Goal: Task Accomplishment & Management: Complete application form

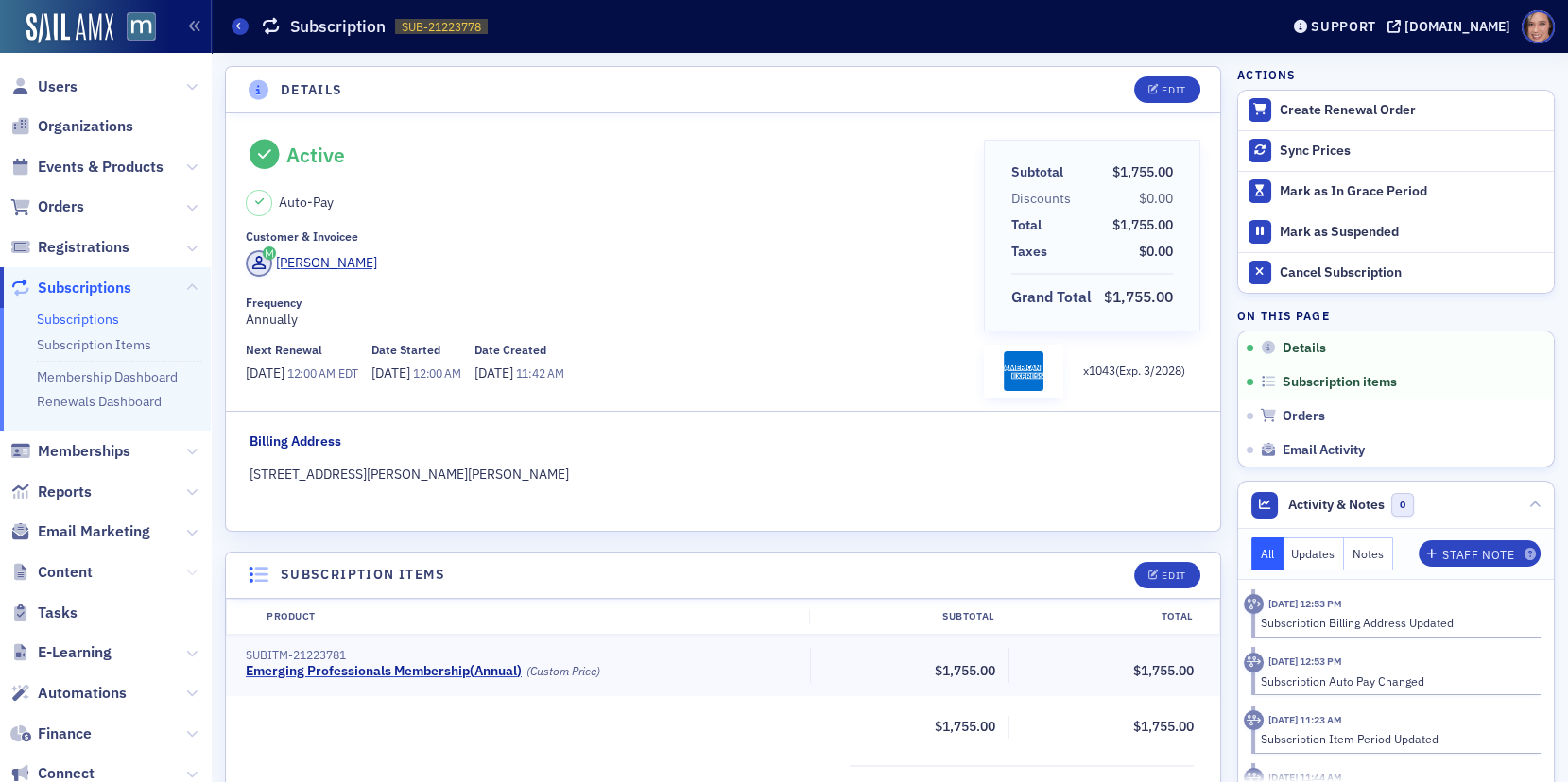
click at [192, 571] on icon at bounding box center [192, 572] width 12 height 12
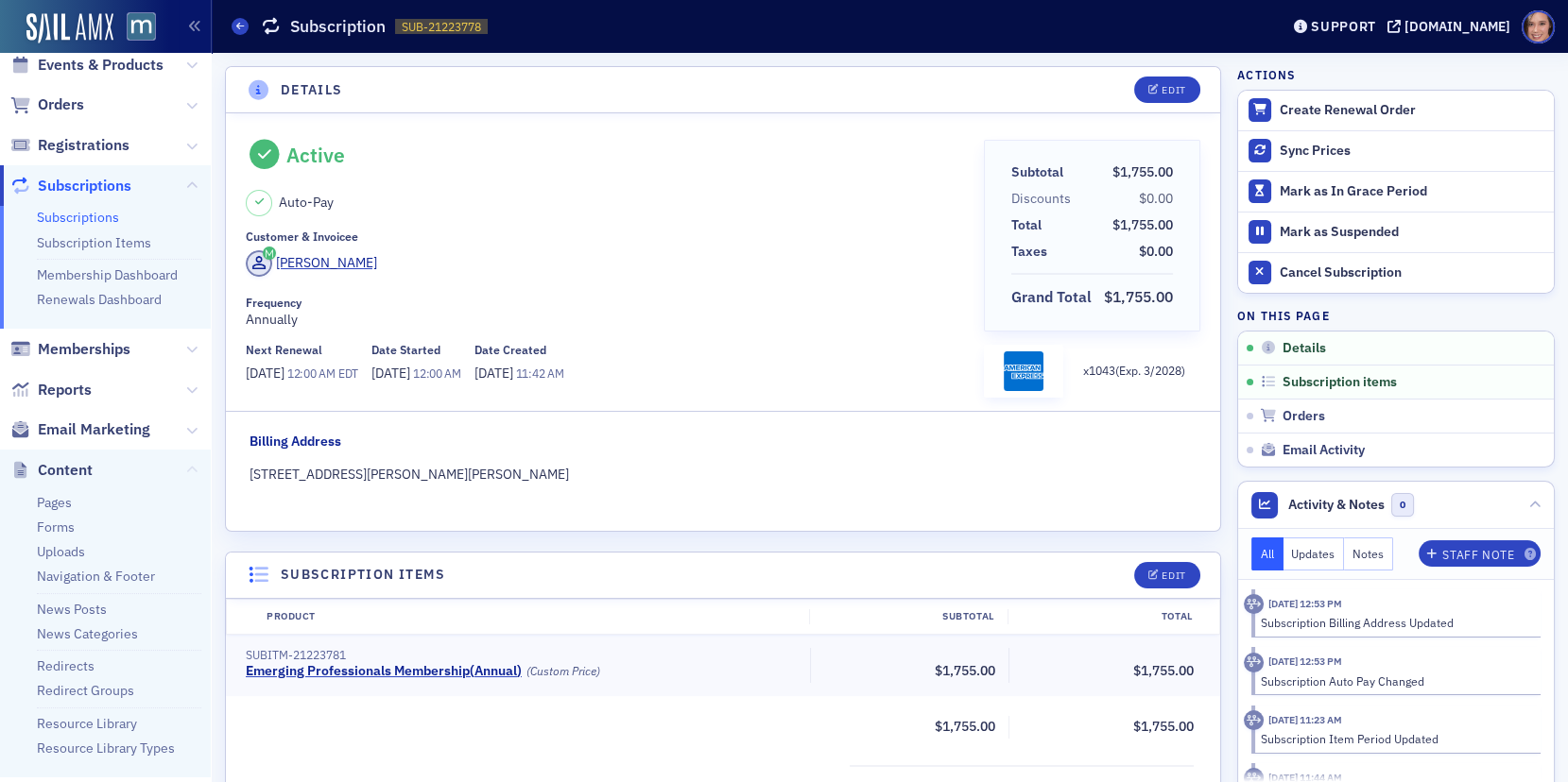
scroll to position [136, 0]
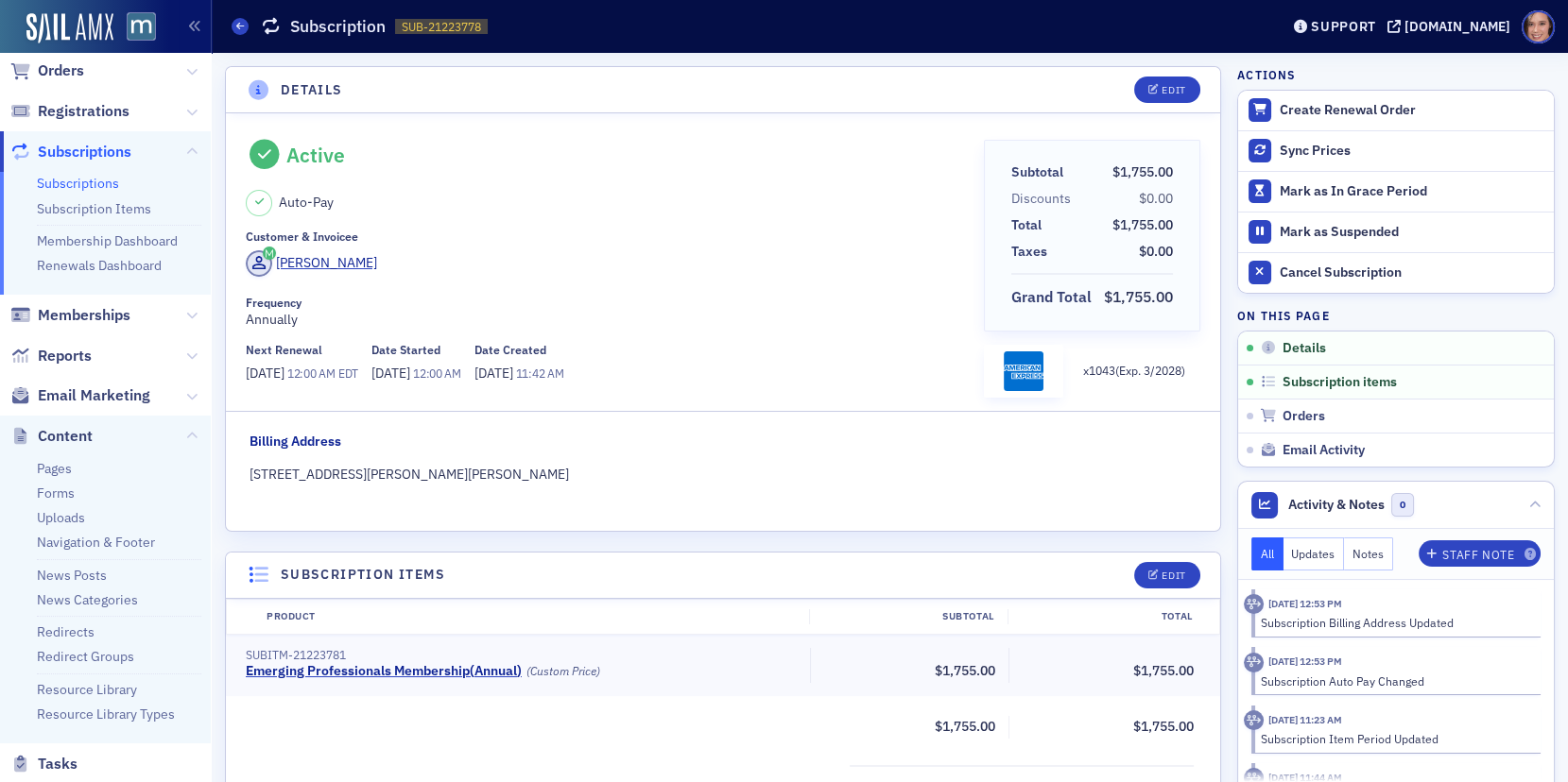
click at [48, 483] on ul "Pages Forms Uploads Navigation & Footer News Posts News Categories Redirects Re…" at bounding box center [105, 600] width 211 height 287
click at [50, 494] on link "Forms" at bounding box center [55, 493] width 37 height 17
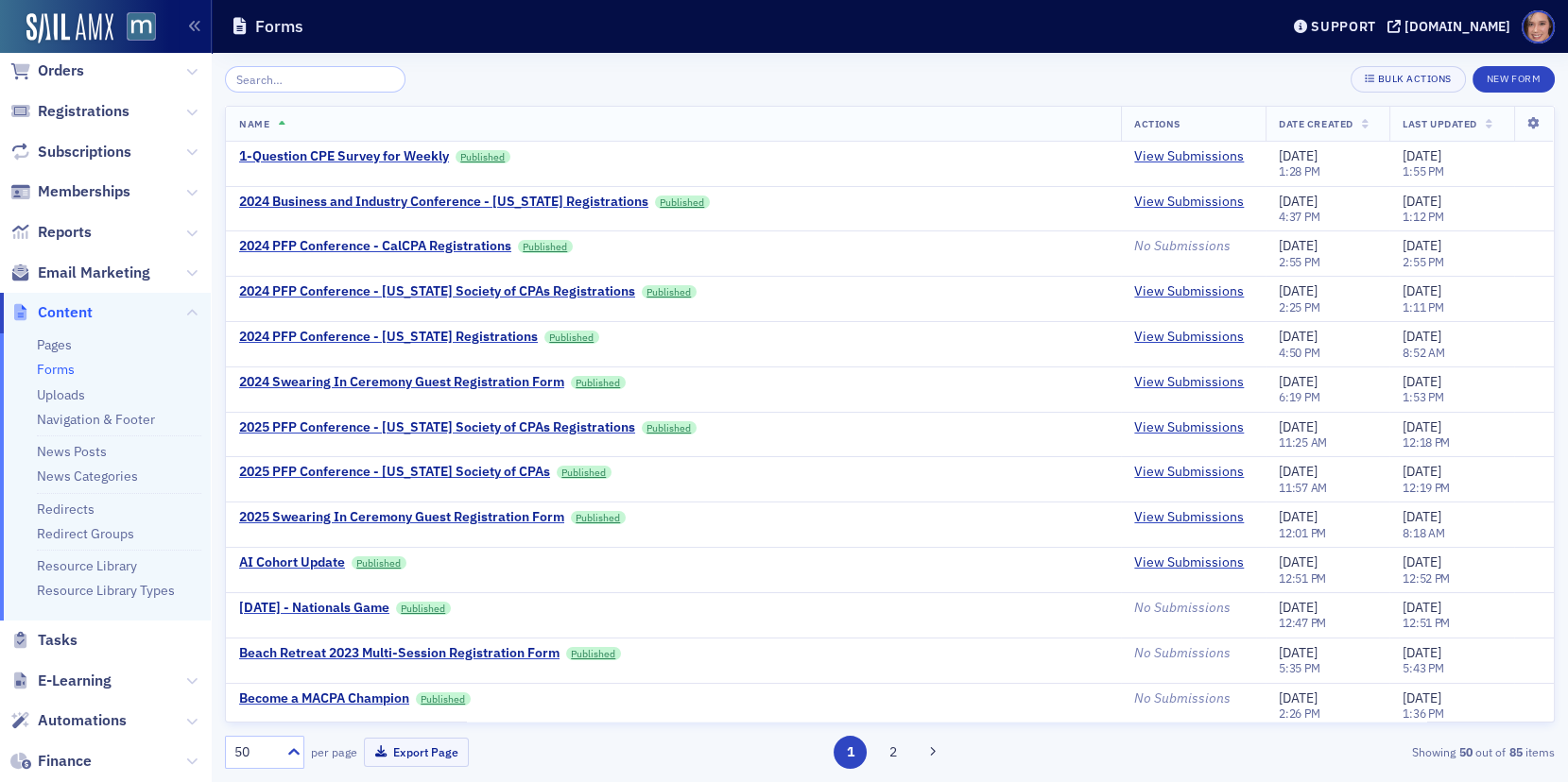
click at [299, 84] on input "search" at bounding box center [315, 79] width 180 height 27
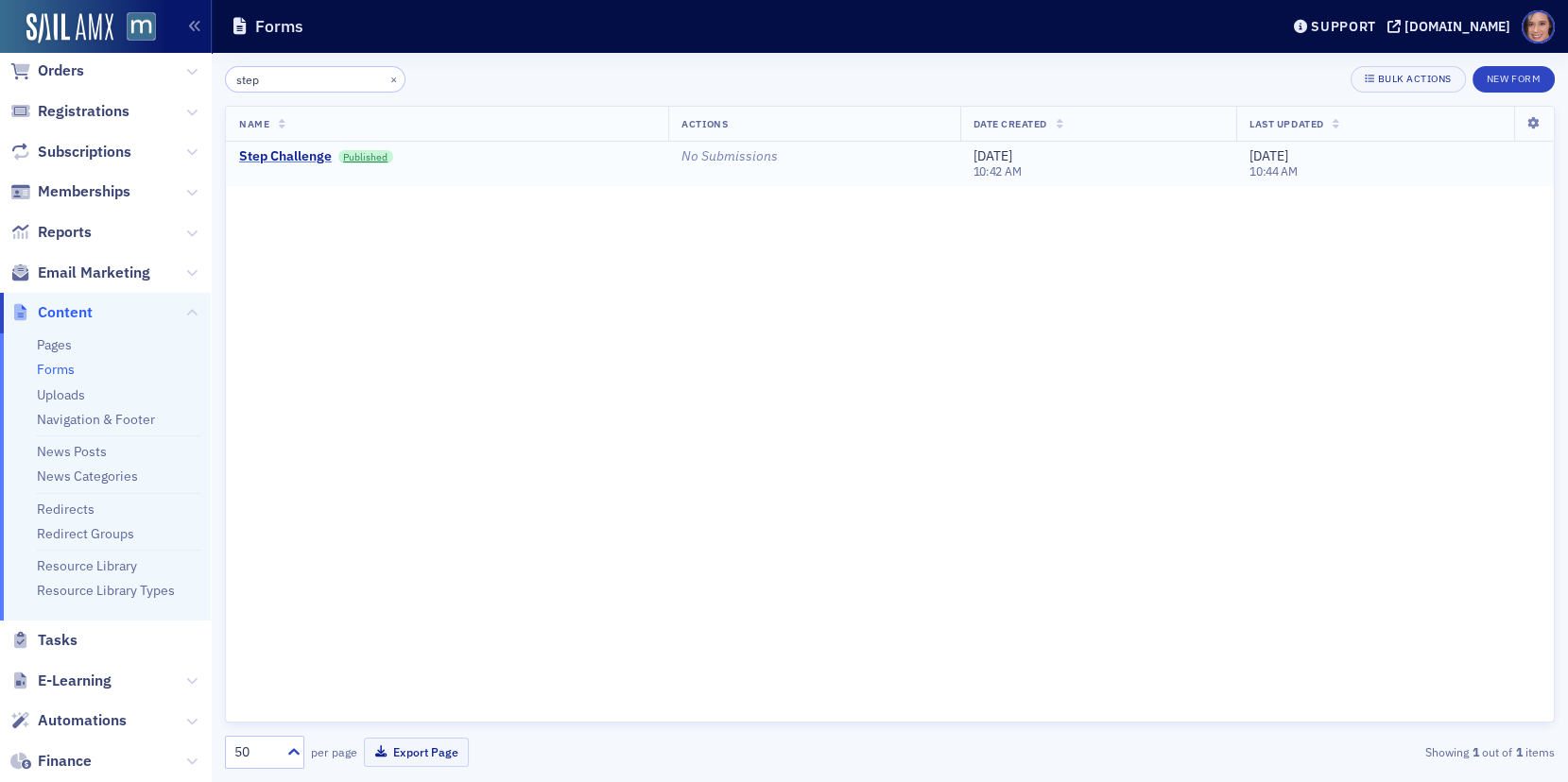
type input "step"
click at [298, 151] on div "Step Challenge" at bounding box center [285, 156] width 92 height 17
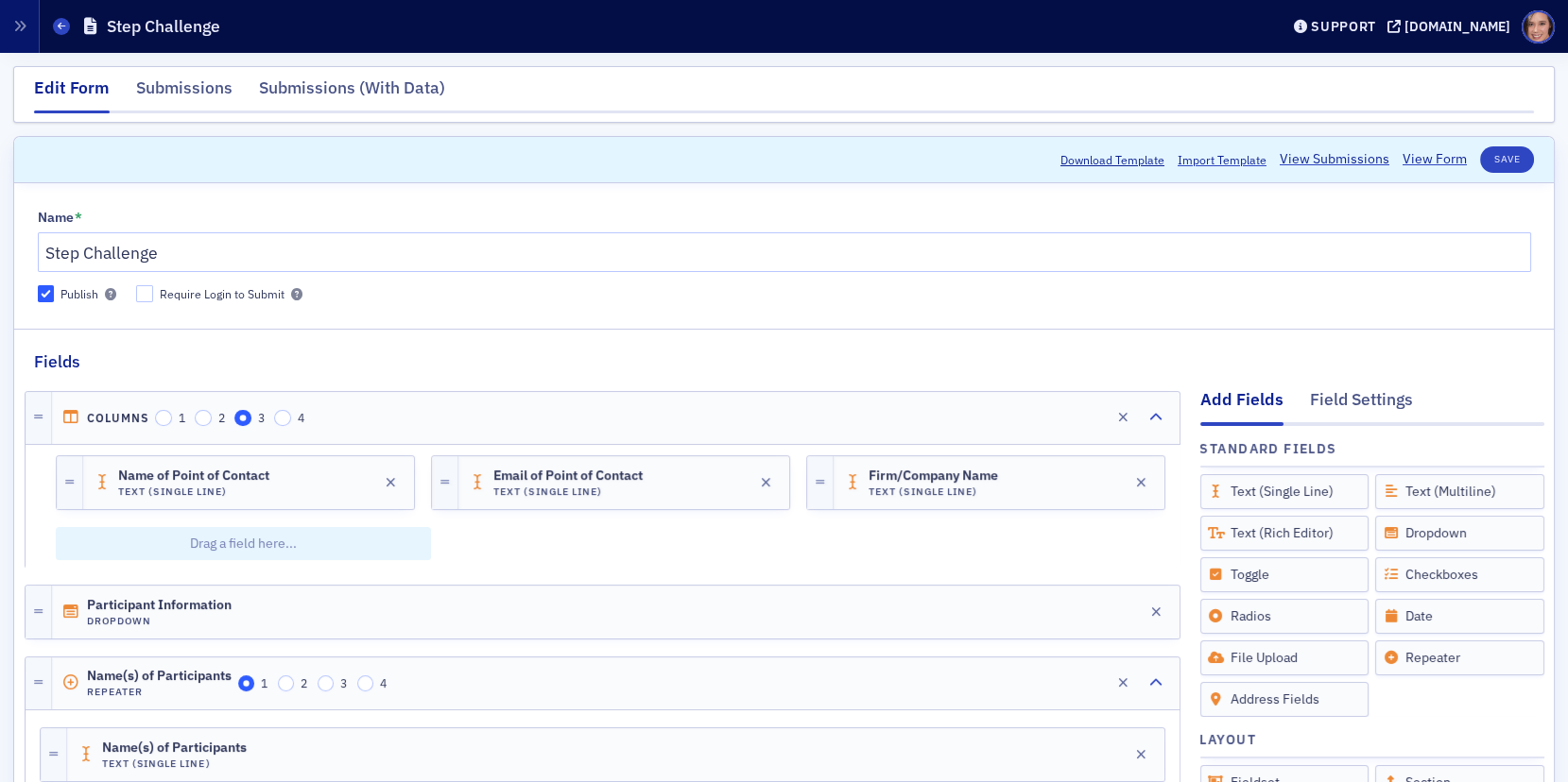
scroll to position [488, 0]
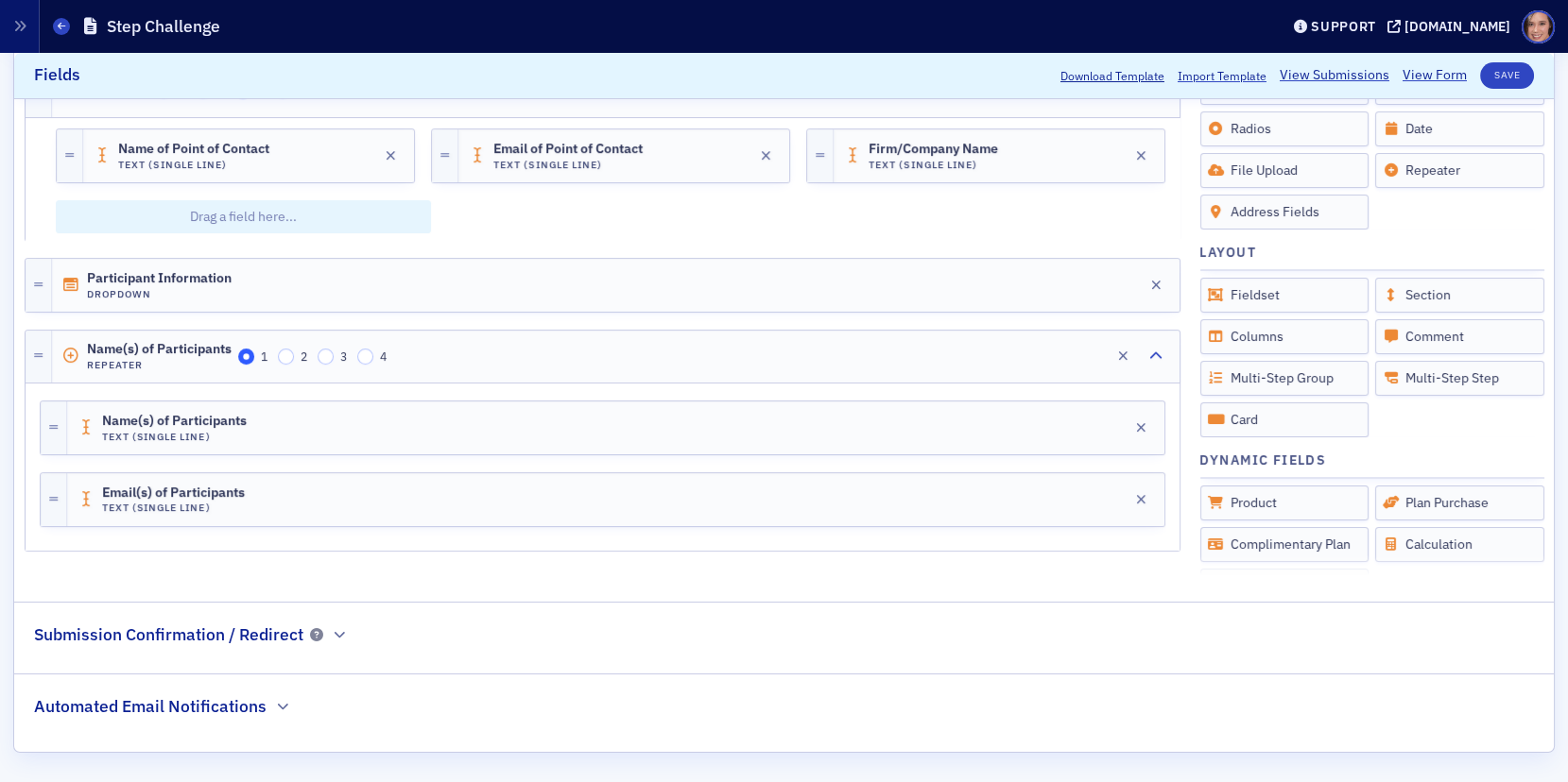
click at [256, 706] on h2 "Automated Email Notifications" at bounding box center [151, 706] width 232 height 25
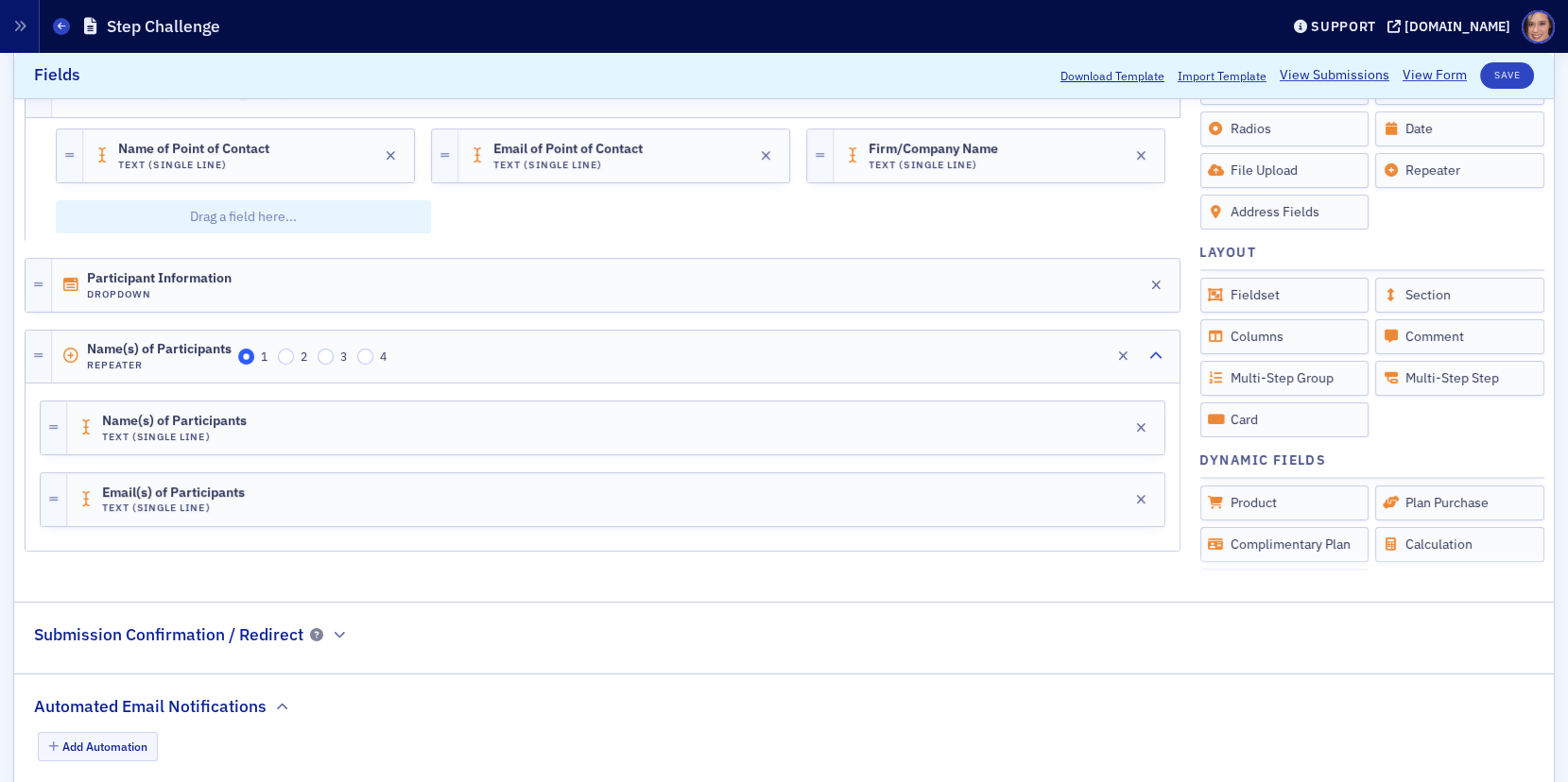
scroll to position [534, 0]
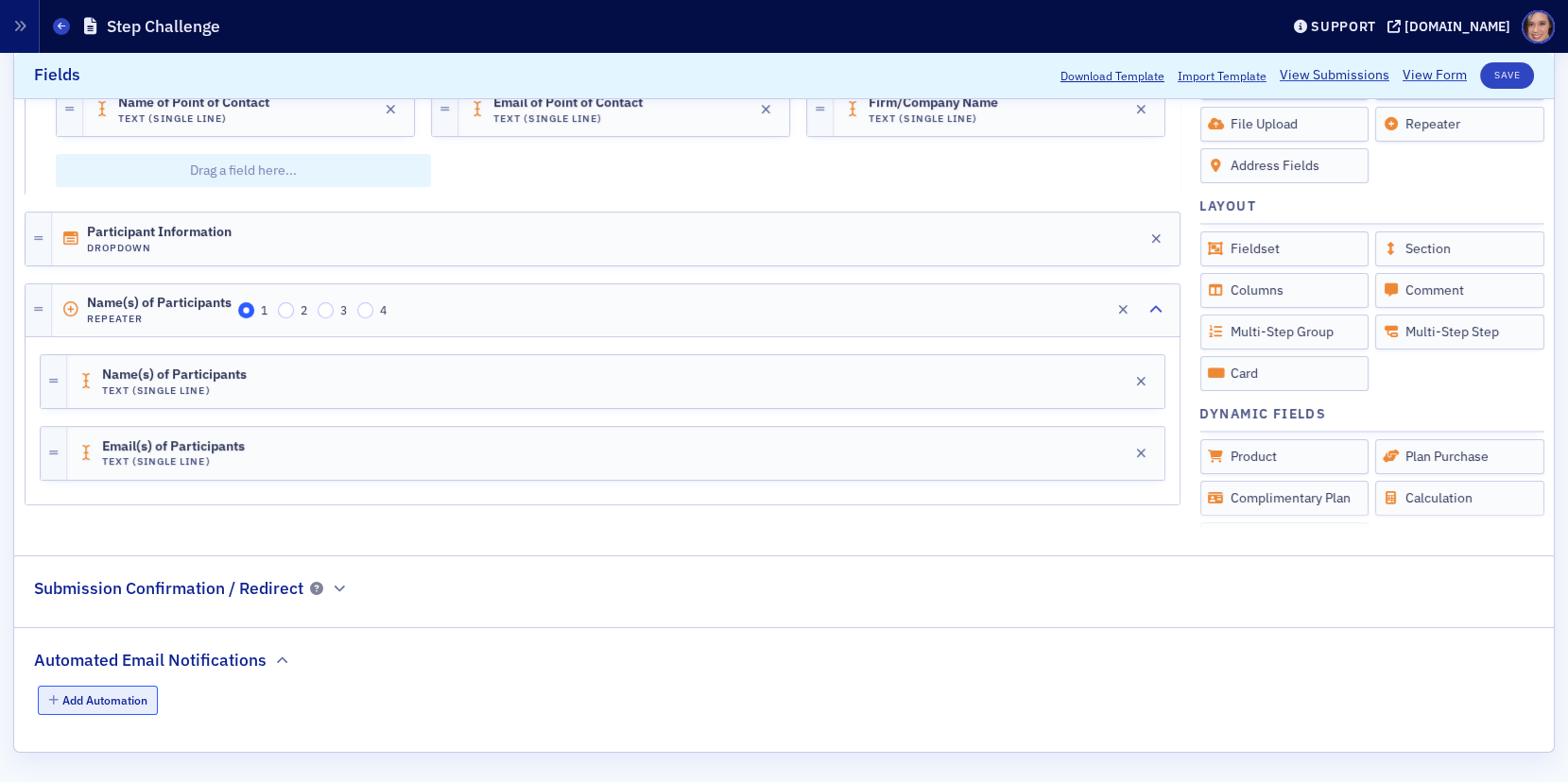
click at [122, 696] on button "Add Automation" at bounding box center [97, 700] width 121 height 30
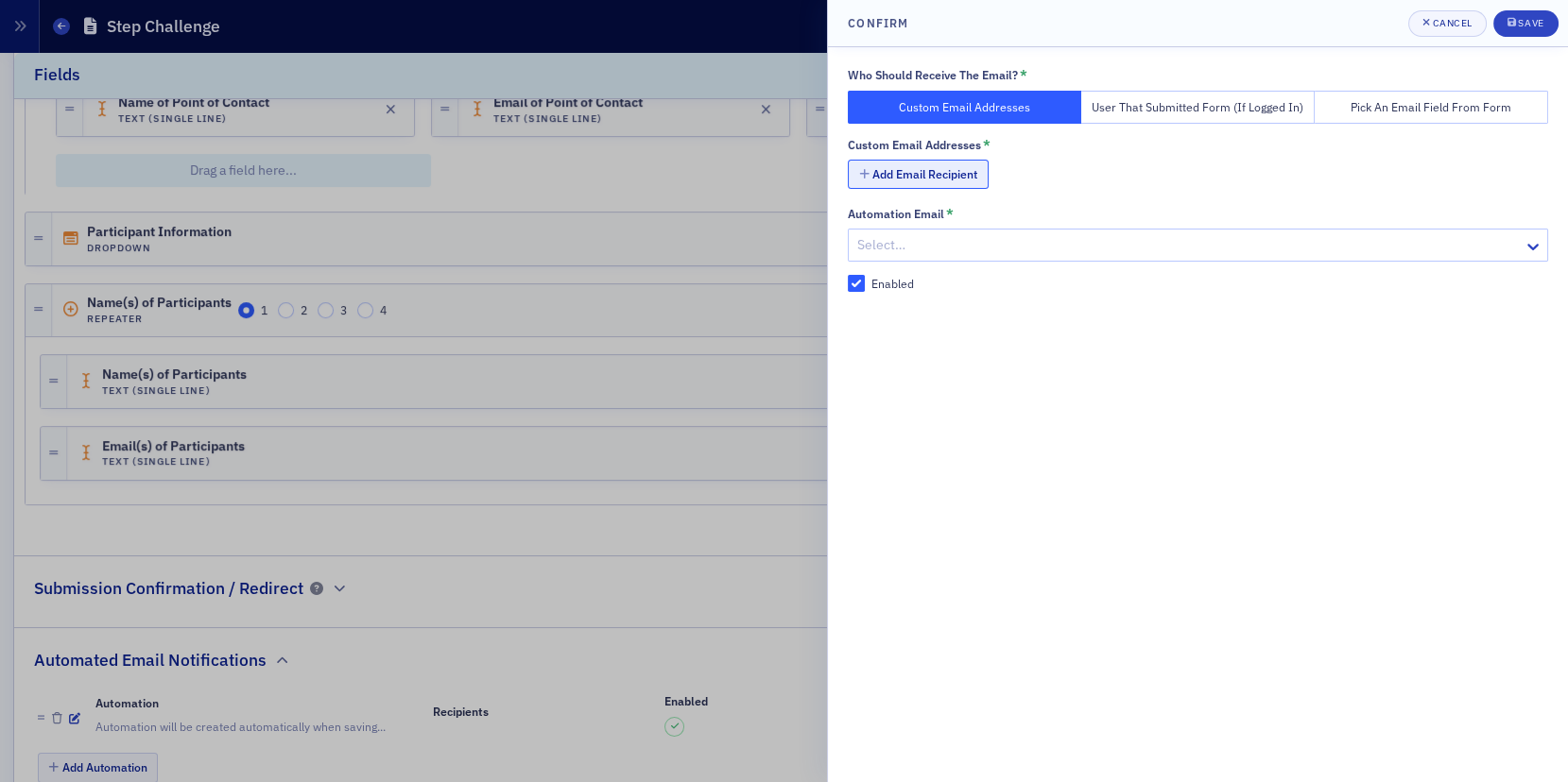
click at [894, 167] on button "Add Email Recipient" at bounding box center [918, 174] width 141 height 30
click at [915, 185] on input "text" at bounding box center [1219, 176] width 661 height 33
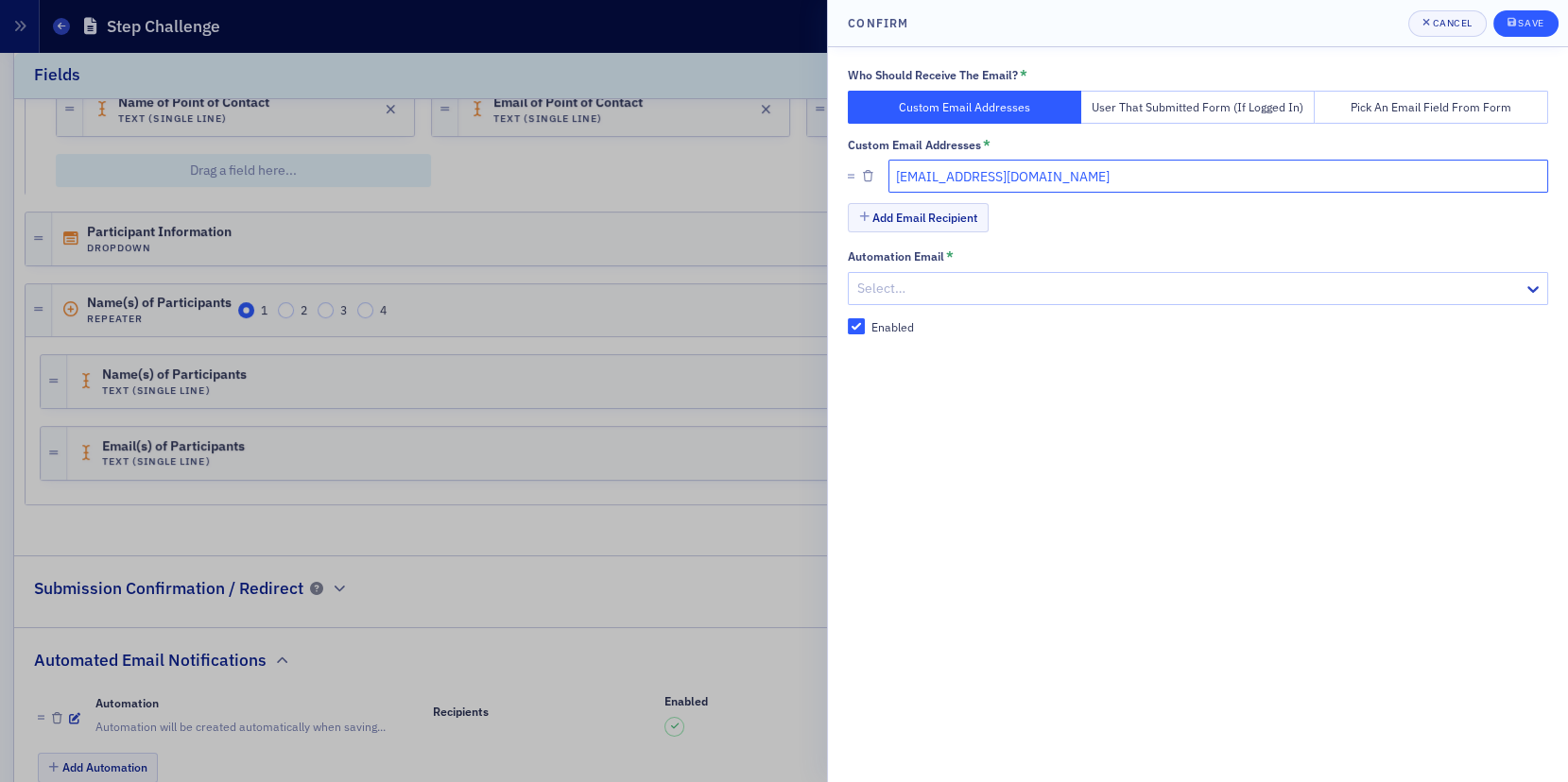
type input "[EMAIL_ADDRESS][DOMAIN_NAME]"
click at [1517, 25] on div "submit" at bounding box center [1513, 23] width 12 height 15
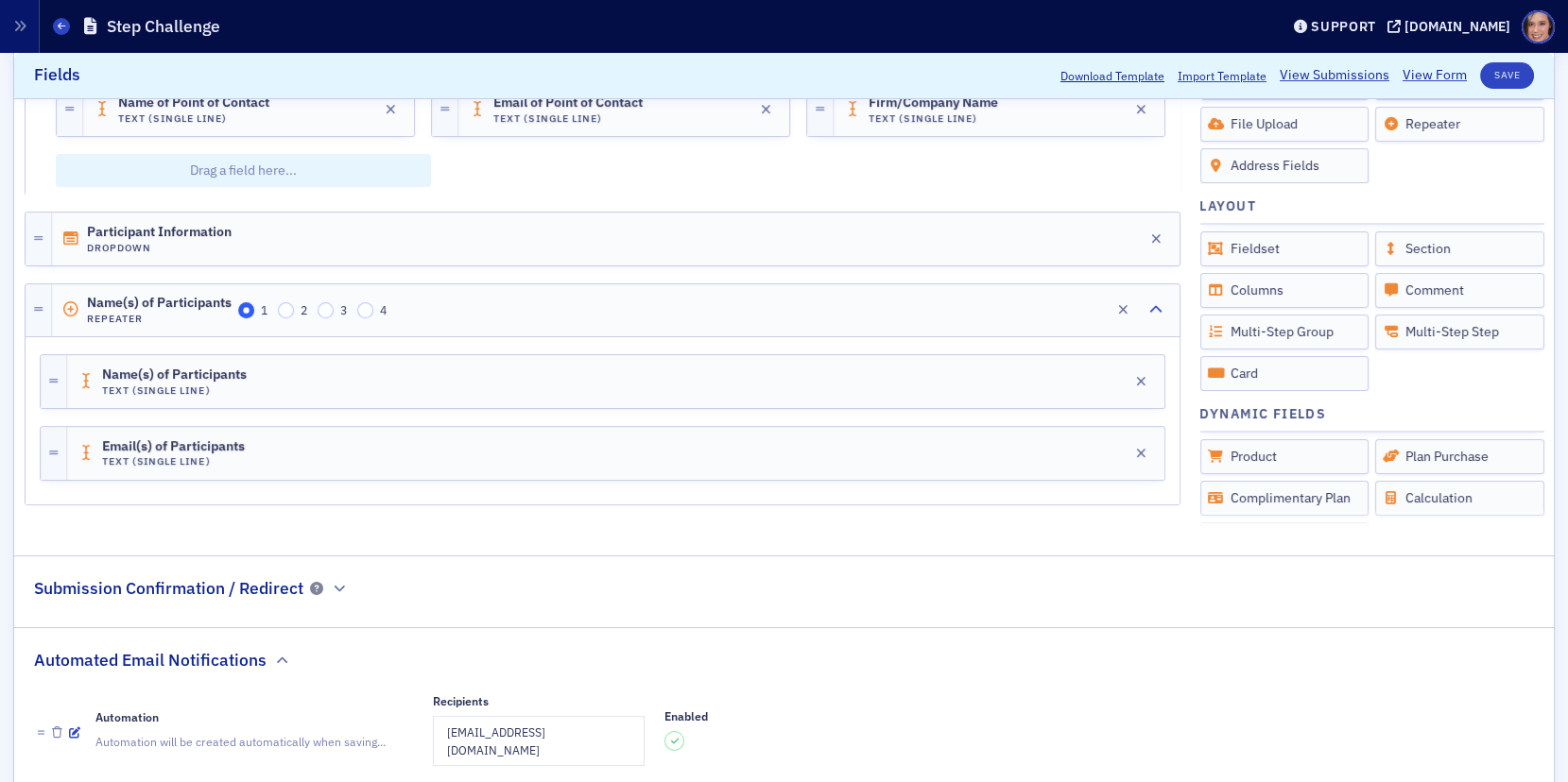
scroll to position [613, 0]
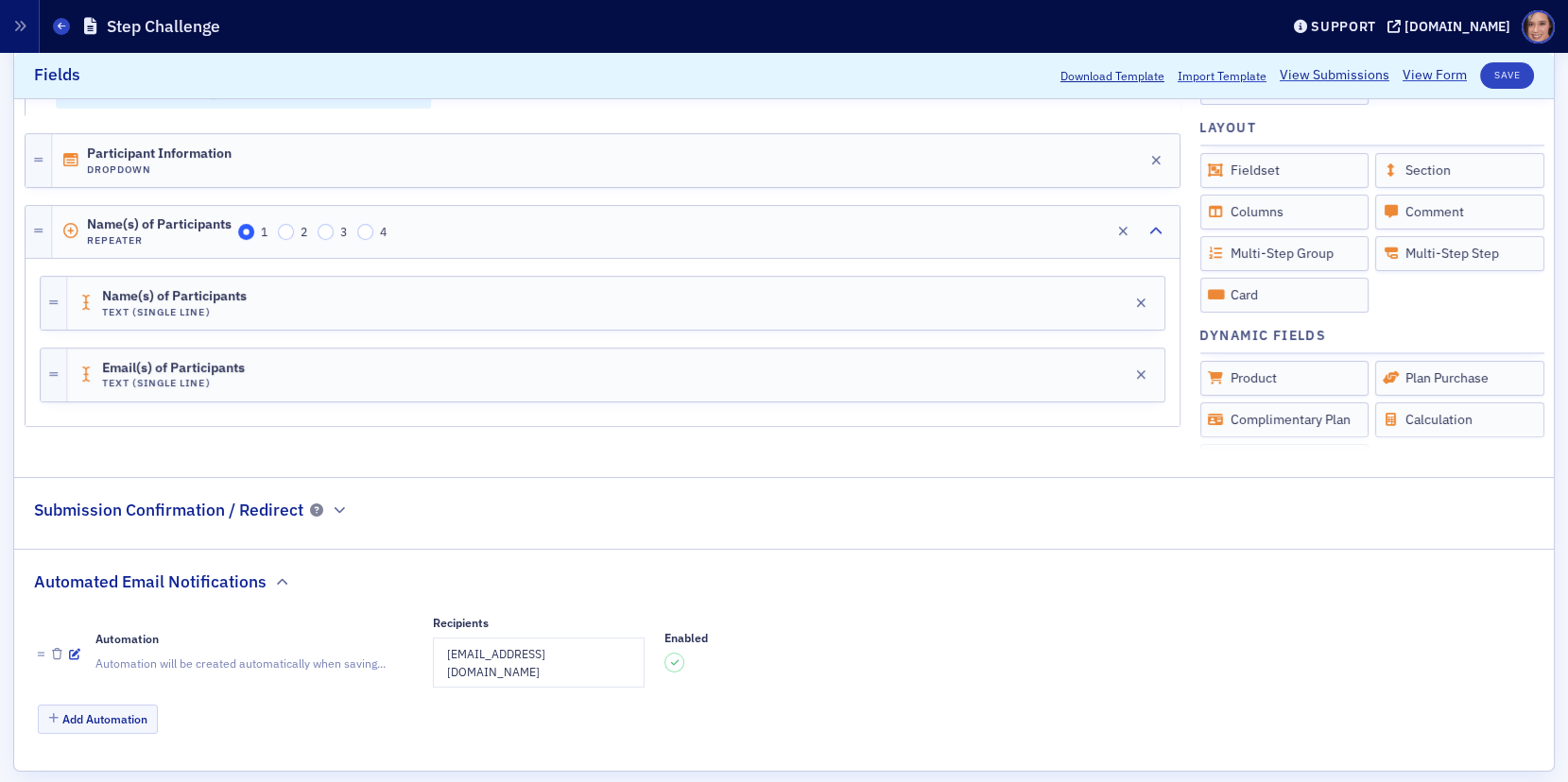
click at [239, 522] on fieldset "Submission Confirmation / Redirect" at bounding box center [783, 507] width 1539 height 59
click at [337, 510] on icon "button" at bounding box center [339, 511] width 12 height 12
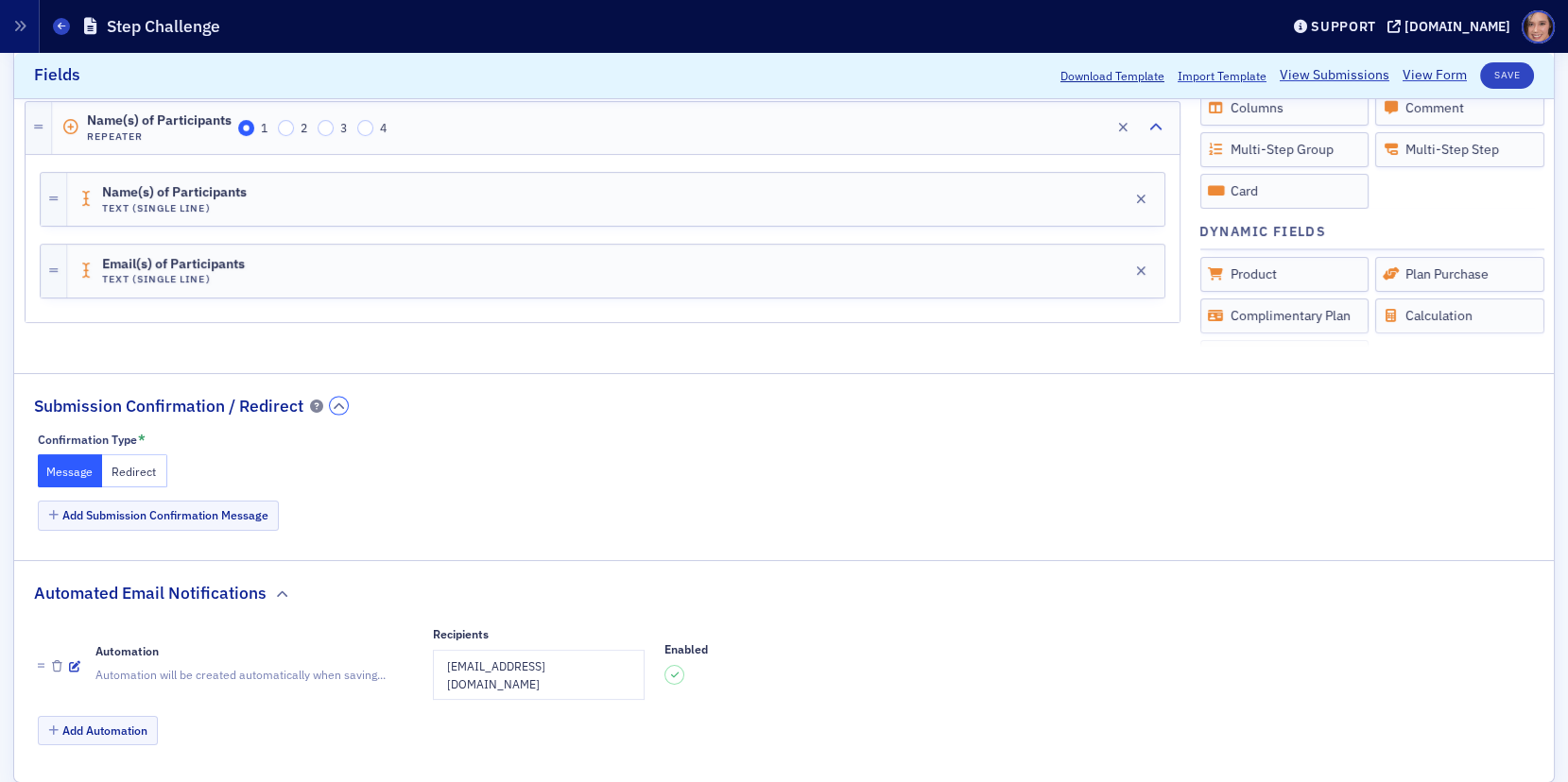
scroll to position [725, 0]
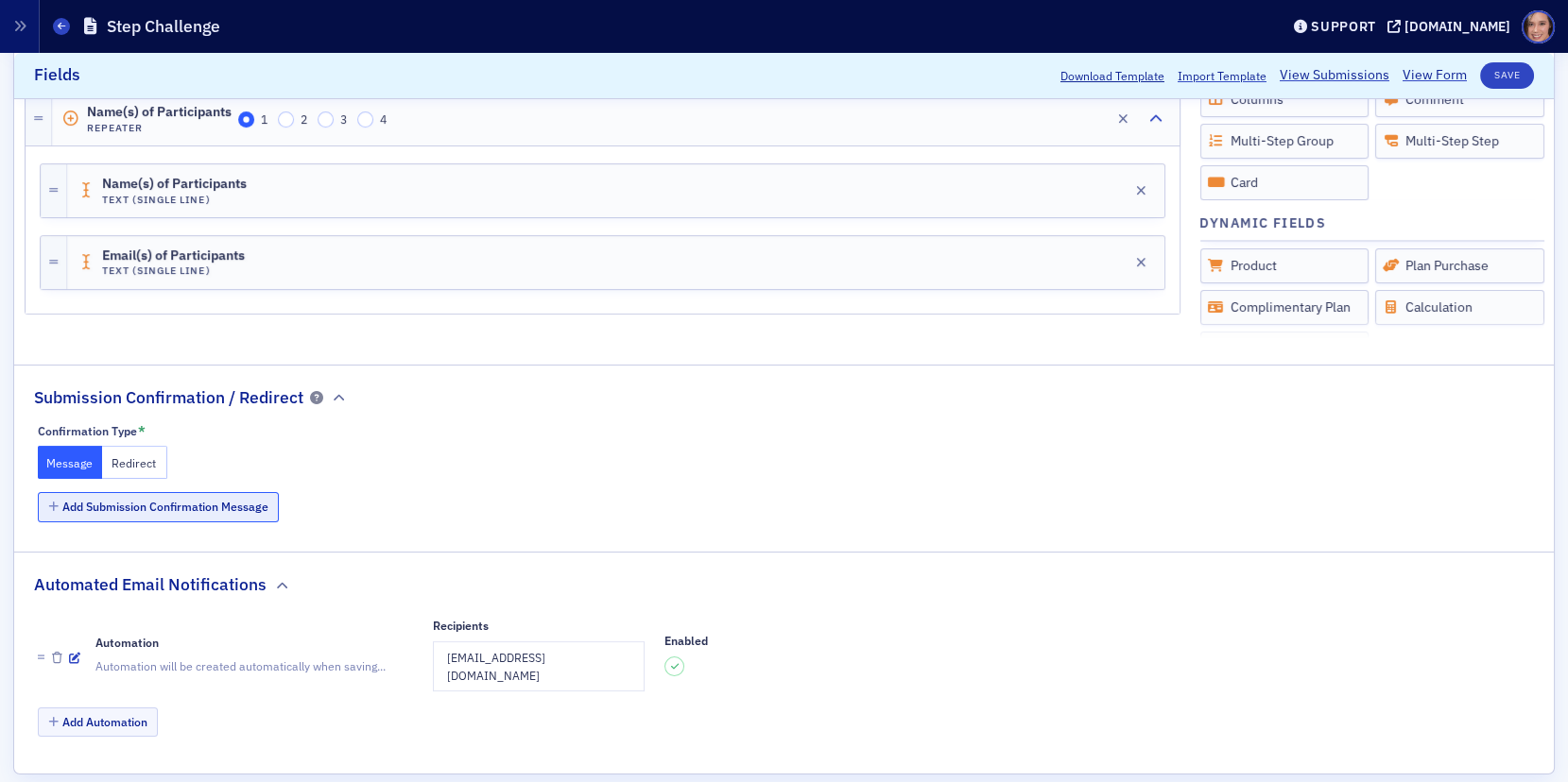
click at [239, 509] on button "Add Submission Confirmation Message" at bounding box center [158, 508] width 242 height 30
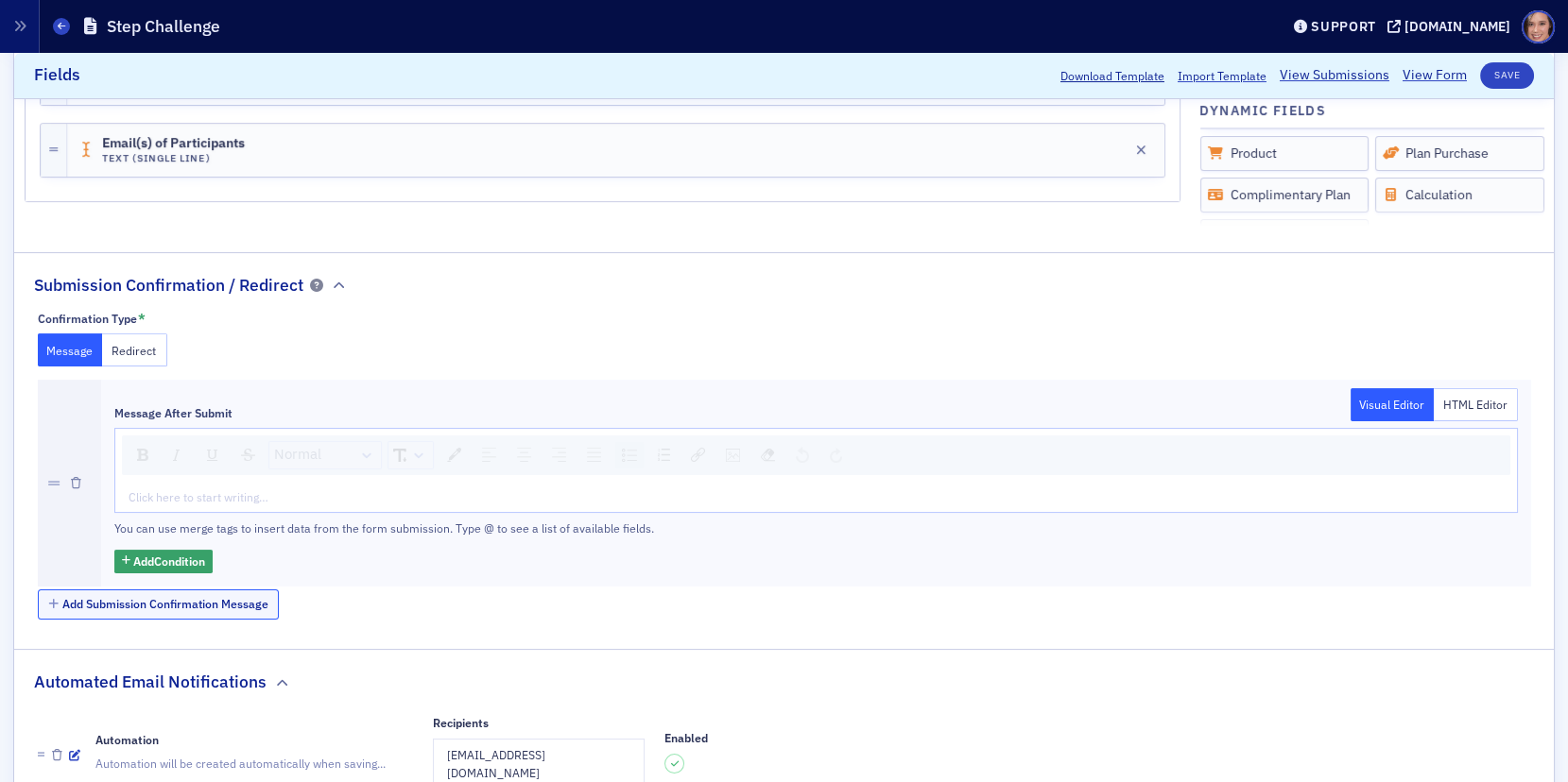
scroll to position [839, 0]
click at [485, 492] on div "rdw-editor" at bounding box center [816, 495] width 1374 height 17
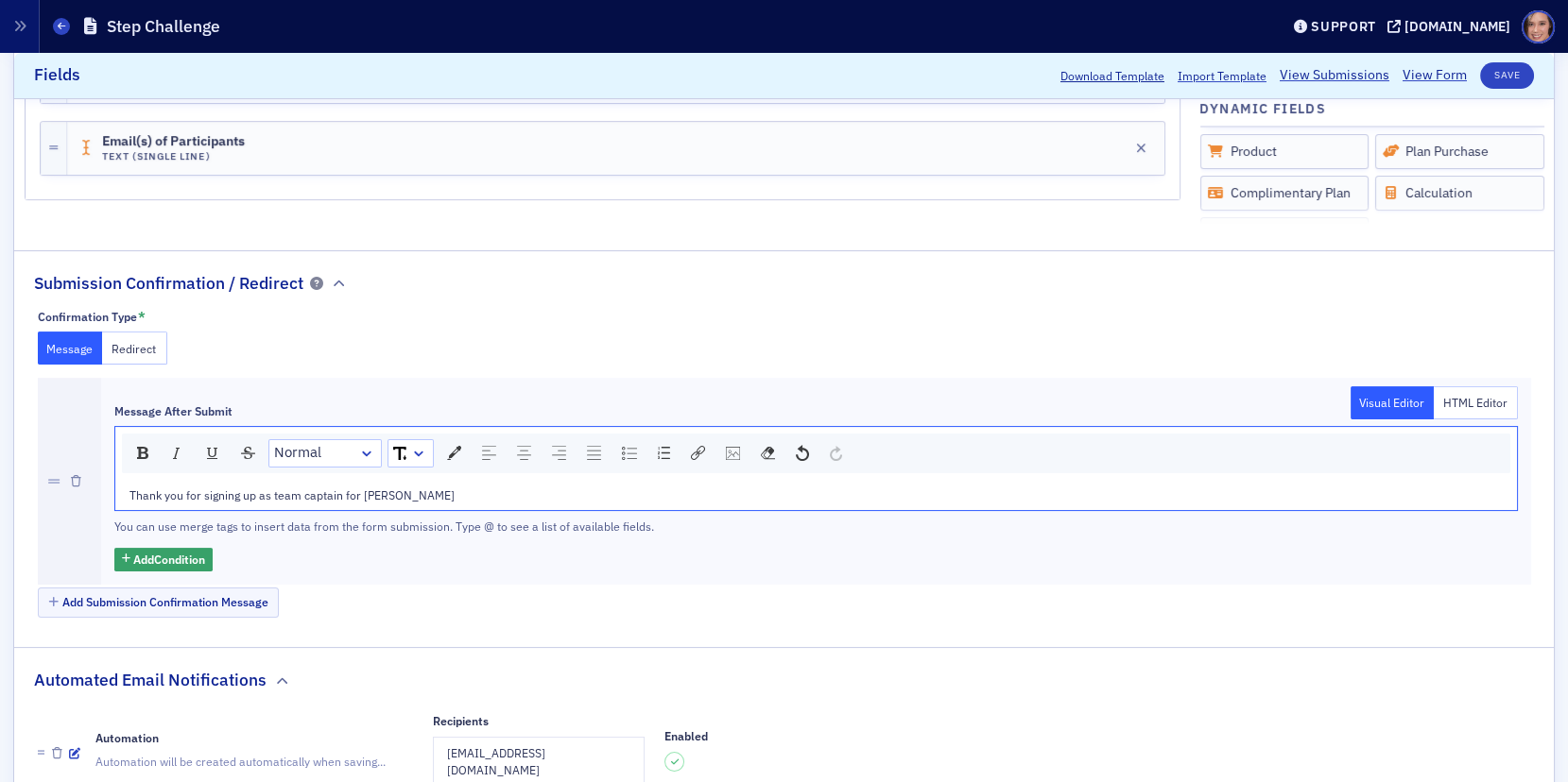
click at [355, 488] on span "Thank you for signing up as team captain for [PERSON_NAME]" at bounding box center [292, 495] width 325 height 15
click at [468, 487] on div "Thank you for signing up as team captain for the Step-tember" at bounding box center [816, 495] width 1374 height 17
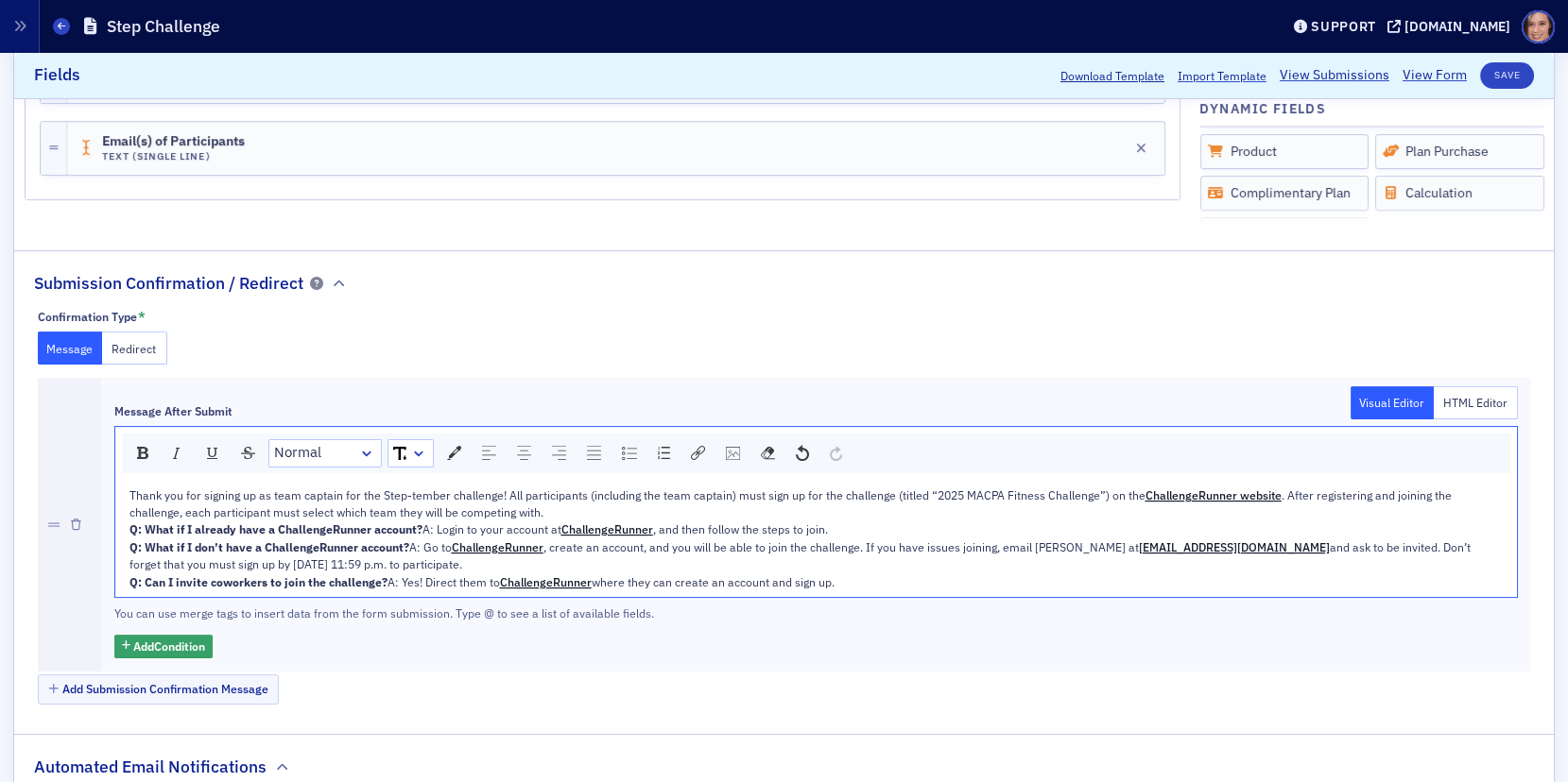
click at [504, 493] on span "Thank you for signing up as team captain for the Step-tember challenge! All par…" at bounding box center [637, 495] width 1016 height 15
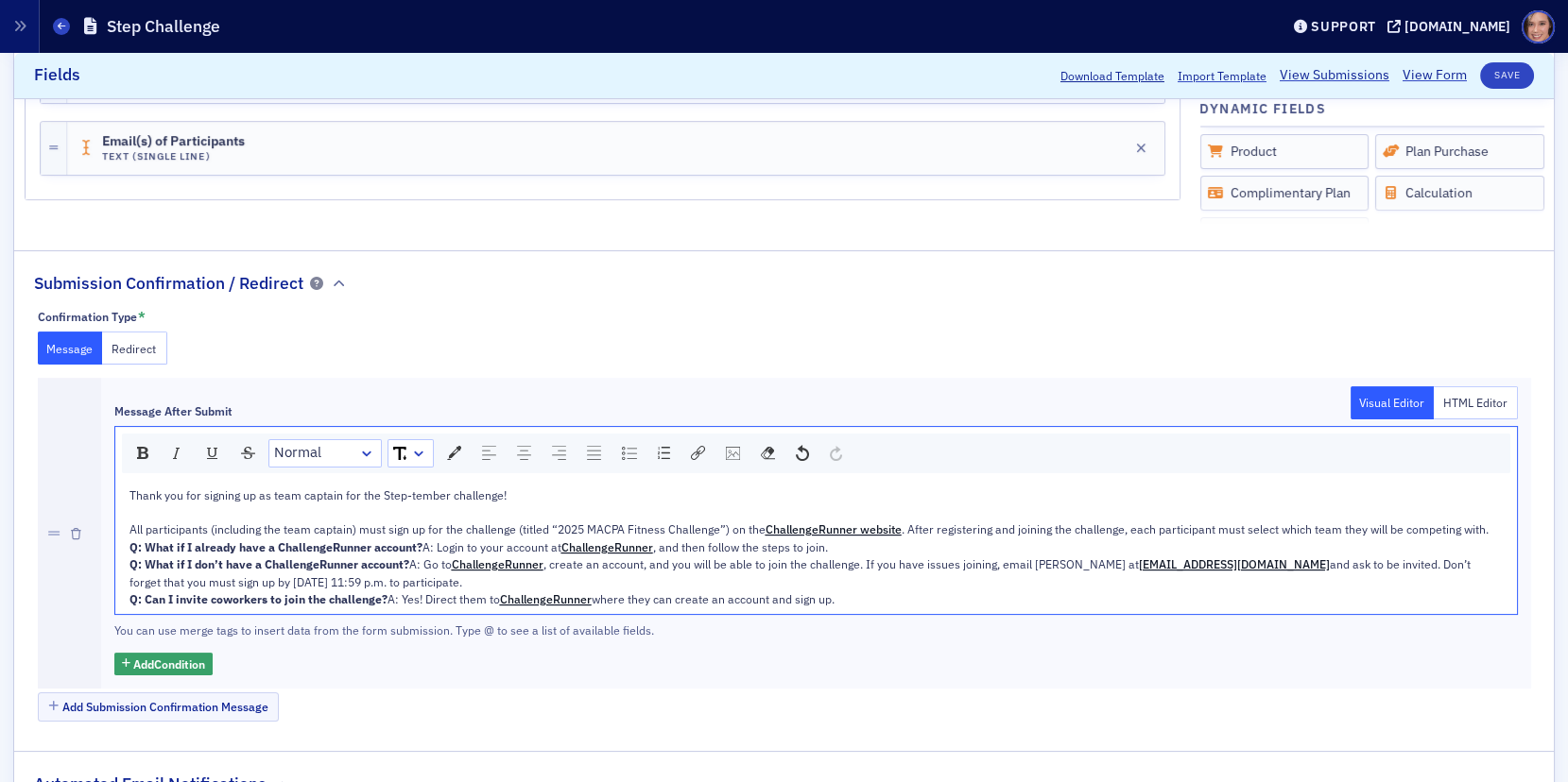
click at [131, 545] on span "Q: What if I already have a ChallengeRunner account?" at bounding box center [276, 547] width 293 height 15
click at [132, 527] on span "Thank you for signing up as team captain for the Step-tember challenge! All par…" at bounding box center [448, 512] width 636 height 50
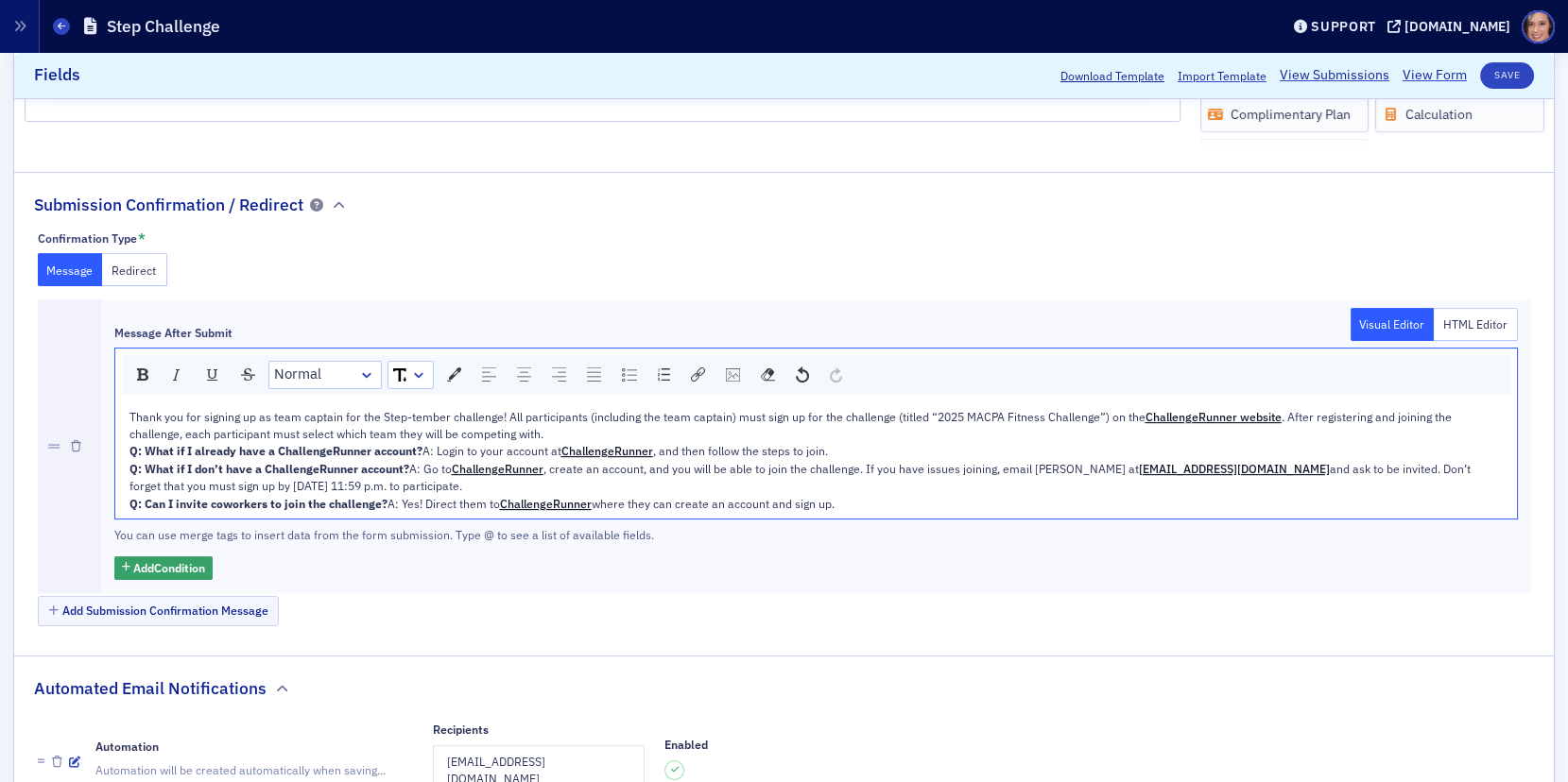
scroll to position [919, 0]
click at [567, 458] on div "Q: What if I already have a ChallengeRunner account? A: Login to your account a…" at bounding box center [816, 450] width 1374 height 17
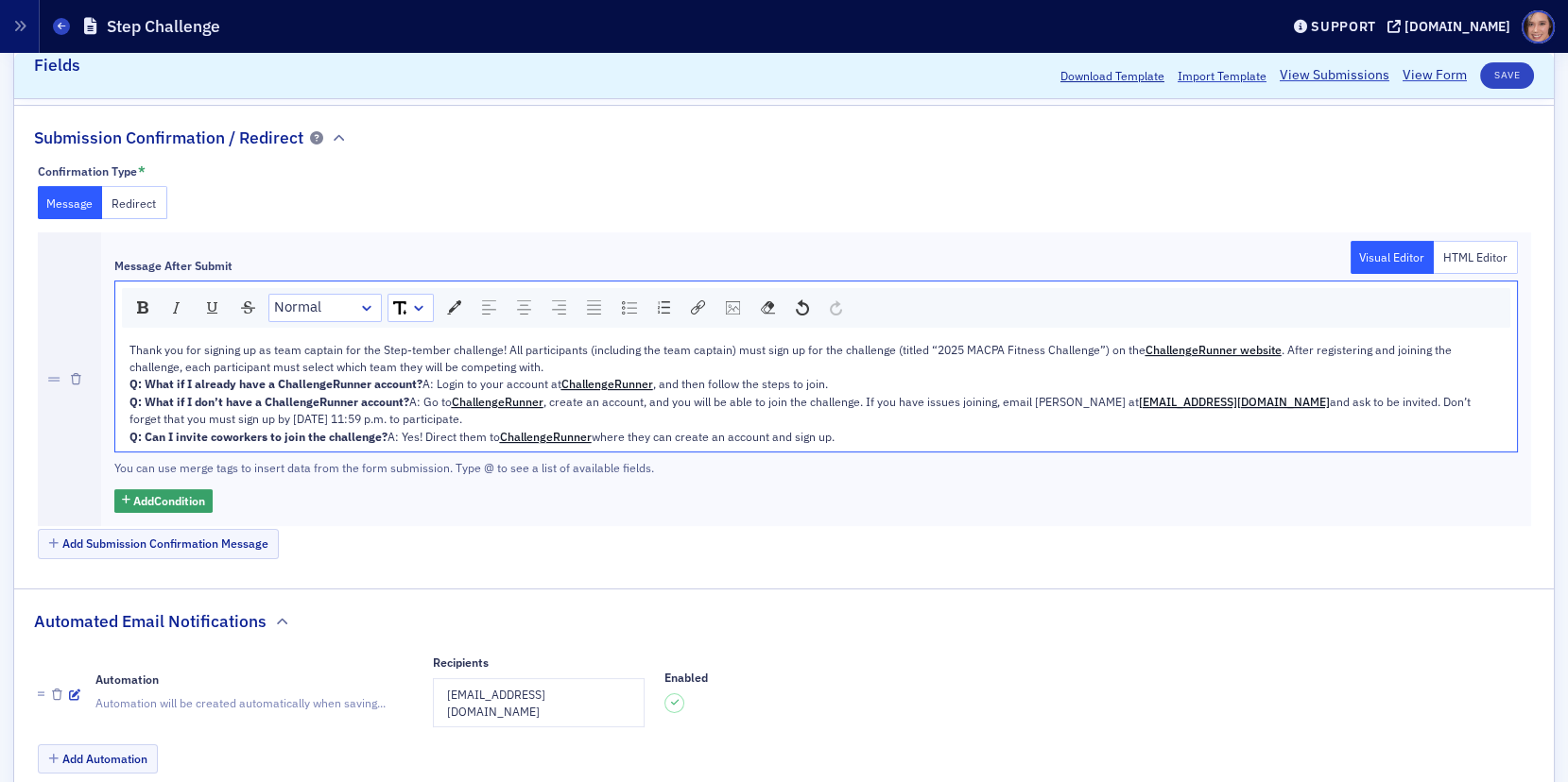
click at [1494, 428] on div "Q: What if I don’t have a ChallengeRunner account? A: Go to ChallengeRunner , c…" at bounding box center [816, 411] width 1374 height 35
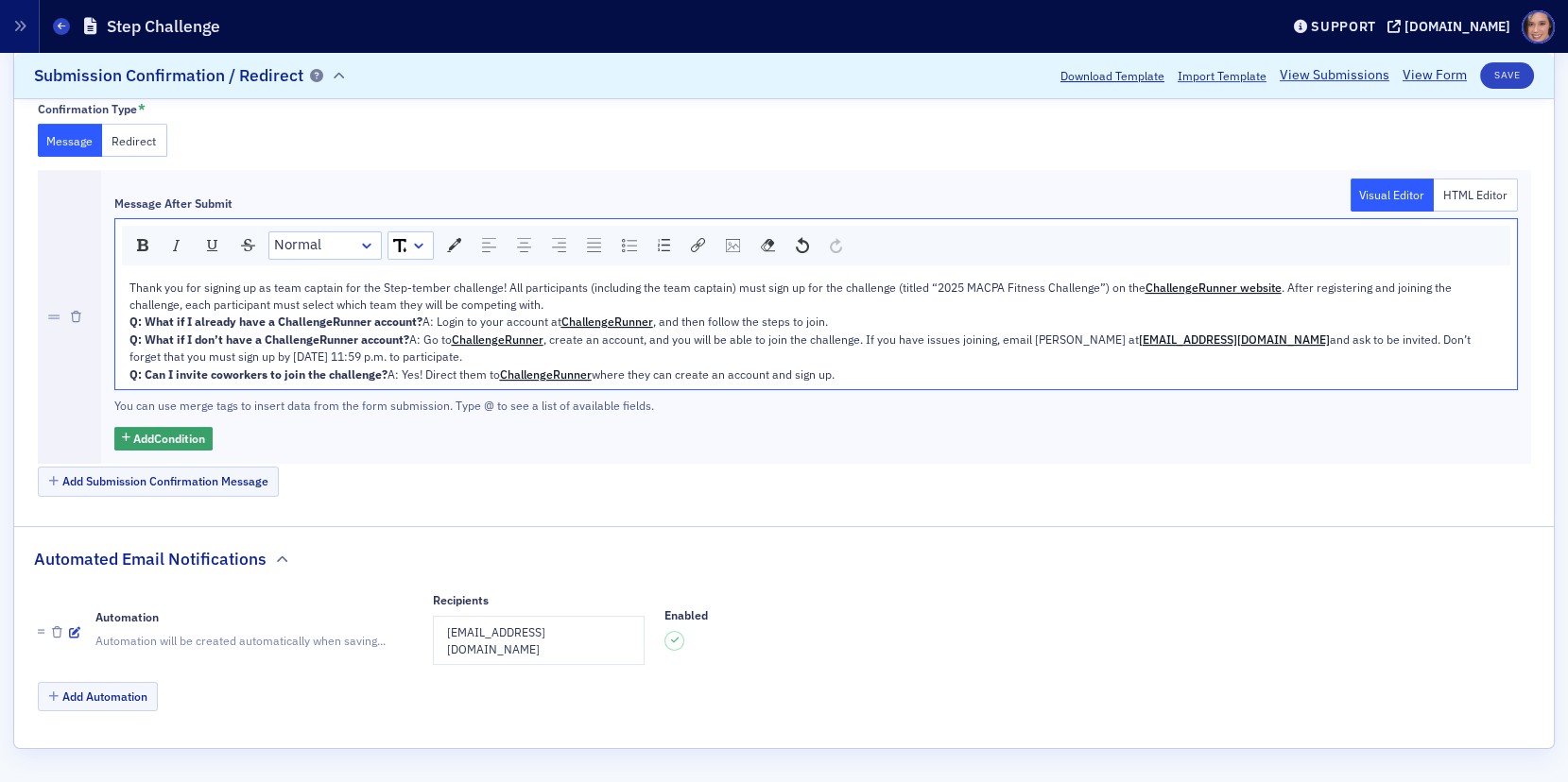
scroll to position [1107, 0]
click at [684, 383] on div "Q: Can I invite coworkers to join the challenge? A: Yes! Direct them to Challen…" at bounding box center [816, 374] width 1374 height 17
click at [655, 383] on div "Q: Can I invite coworkers to join the challenge? A: Yes! Direct them to Challen…" at bounding box center [816, 374] width 1374 height 17
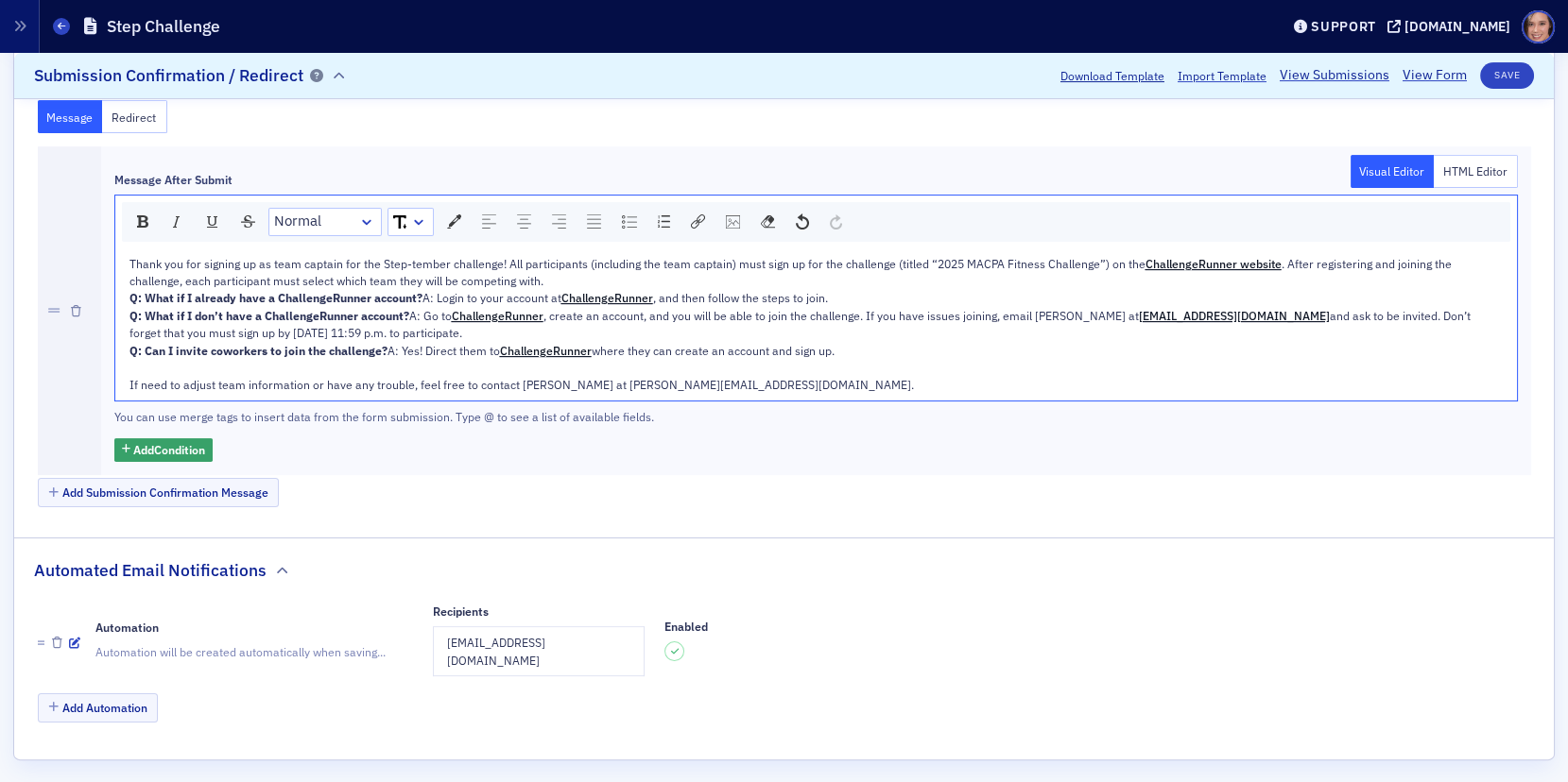
scroll to position [1060, 0]
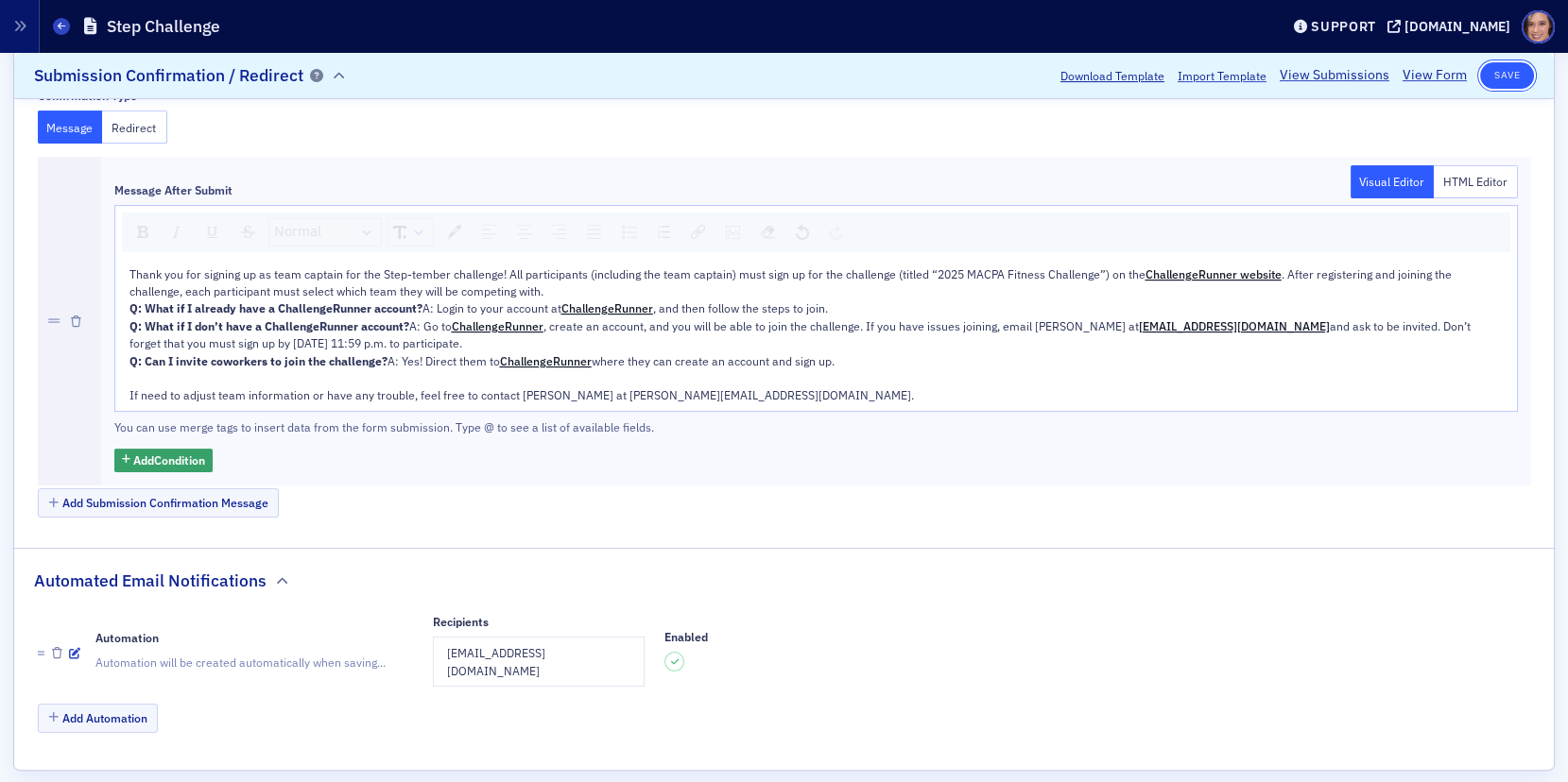
click at [1500, 80] on button "Save" at bounding box center [1506, 75] width 54 height 27
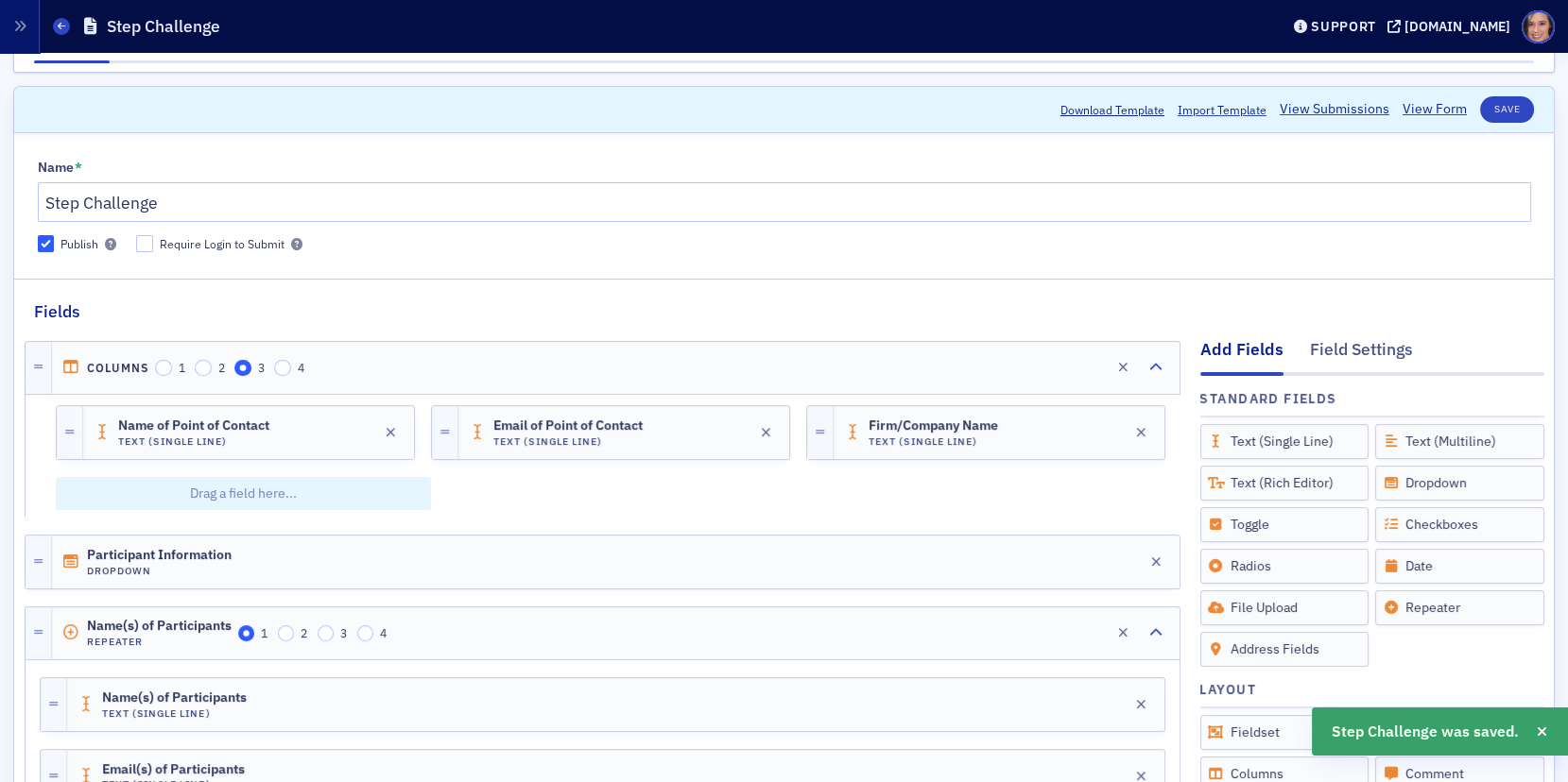
scroll to position [0, 0]
